Goal: Use online tool/utility

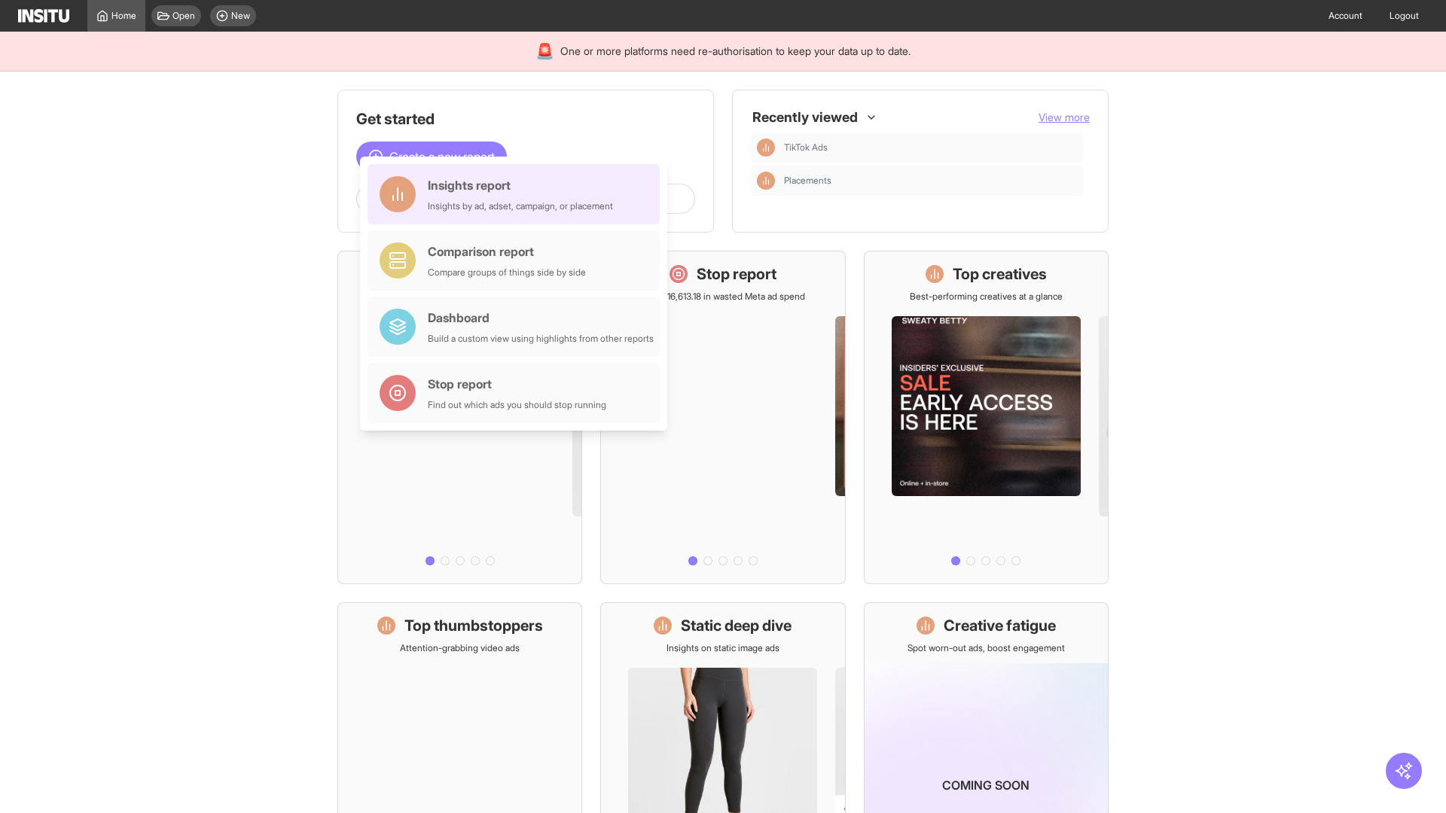
click at [517, 194] on div "Insights report Insights by ad, adset, campaign, or placement" at bounding box center [520, 194] width 185 height 36
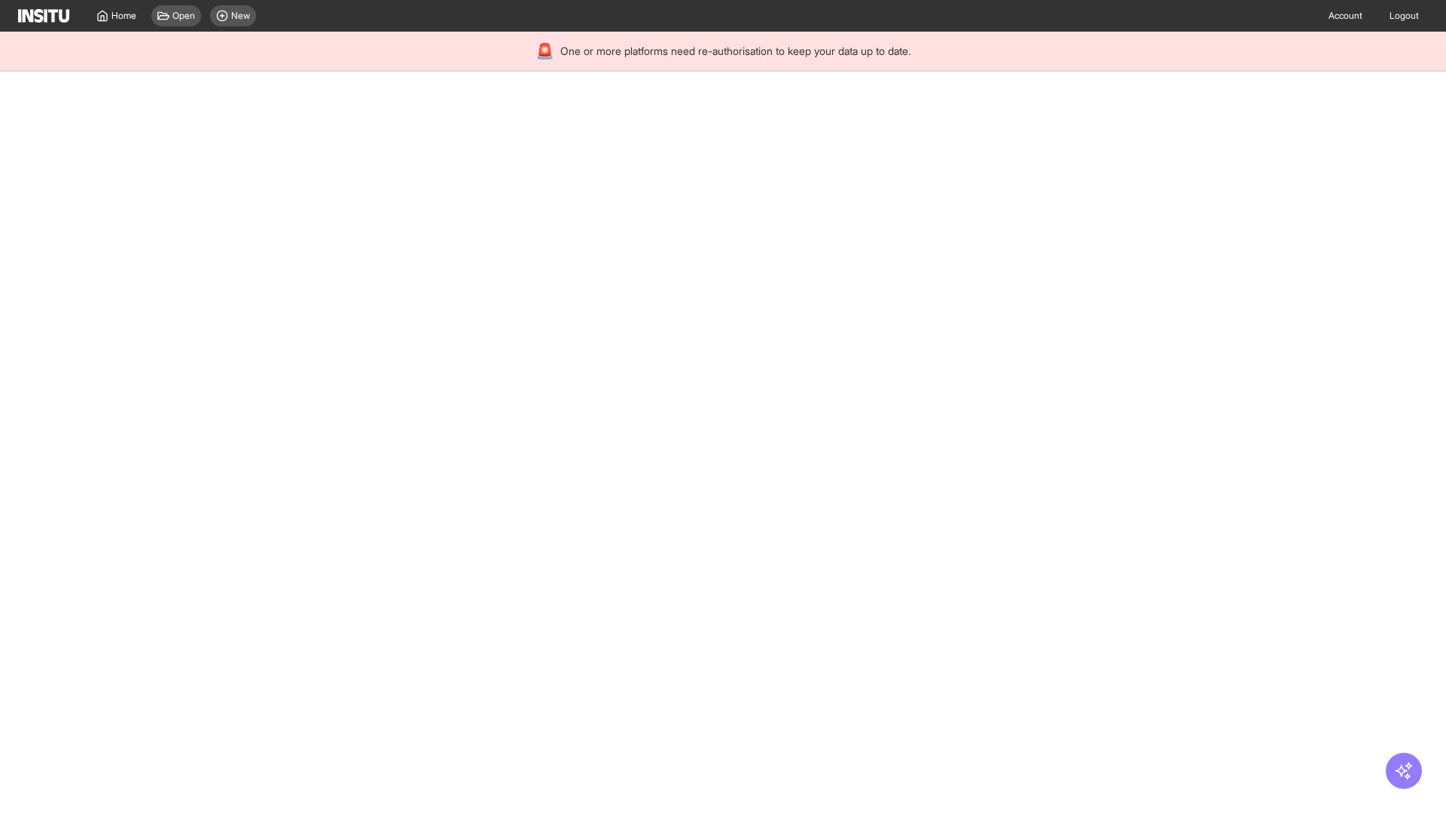
select select "**"
